Goal: Task Accomplishment & Management: Manage account settings

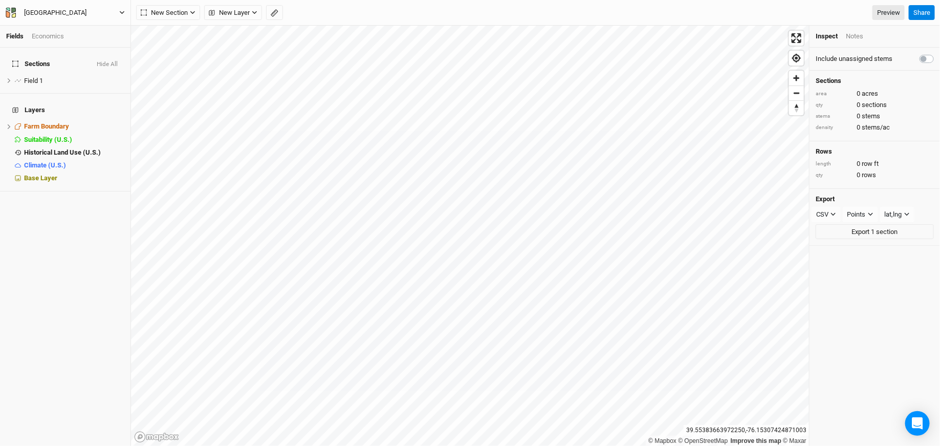
click at [57, 17] on div "[GEOGRAPHIC_DATA]" at bounding box center [55, 13] width 62 height 10
click at [66, 45] on button "Project Settings" at bounding box center [85, 41] width 81 height 13
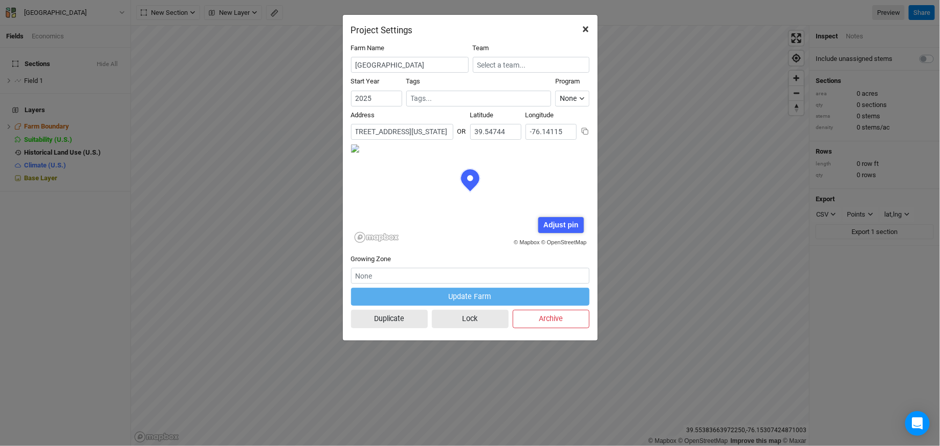
scroll to position [0, 125]
click at [585, 26] on span "×" at bounding box center [586, 29] width 7 height 14
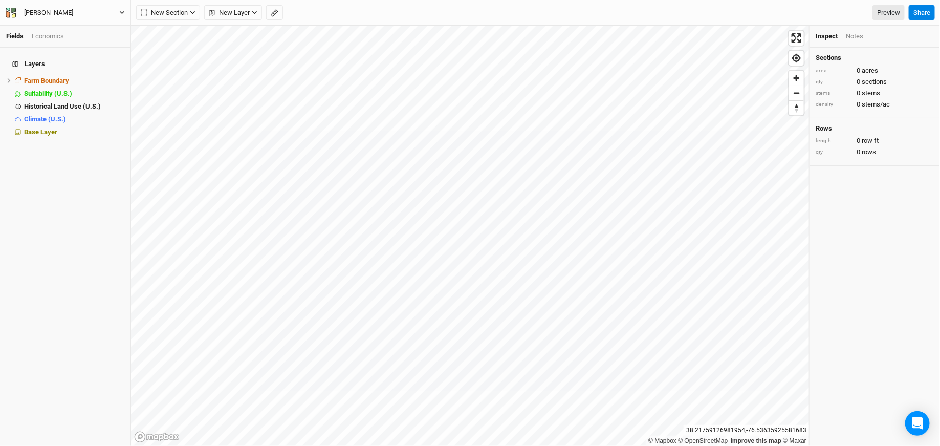
click at [80, 17] on button "Charles Sasscer" at bounding box center [65, 12] width 120 height 11
click at [73, 41] on button "Project Settings" at bounding box center [85, 41] width 81 height 13
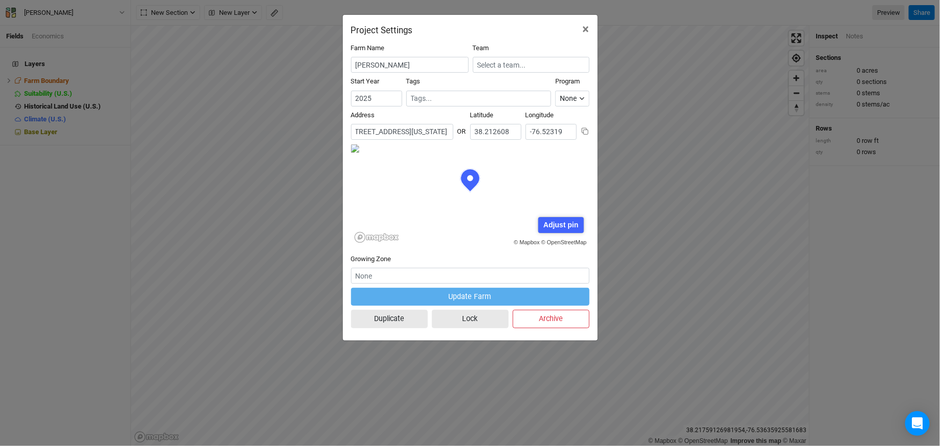
scroll to position [0, 82]
click at [585, 28] on span "×" at bounding box center [586, 29] width 7 height 14
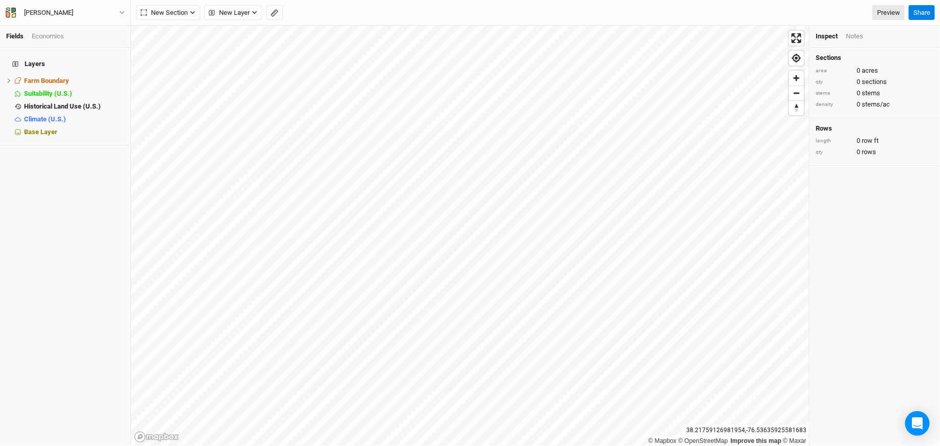
scroll to position [0, 0]
